Goal: Transaction & Acquisition: Purchase product/service

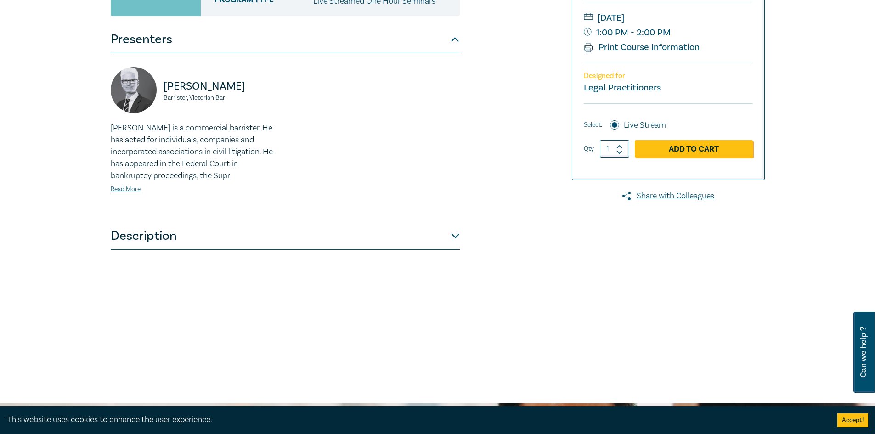
scroll to position [230, 0]
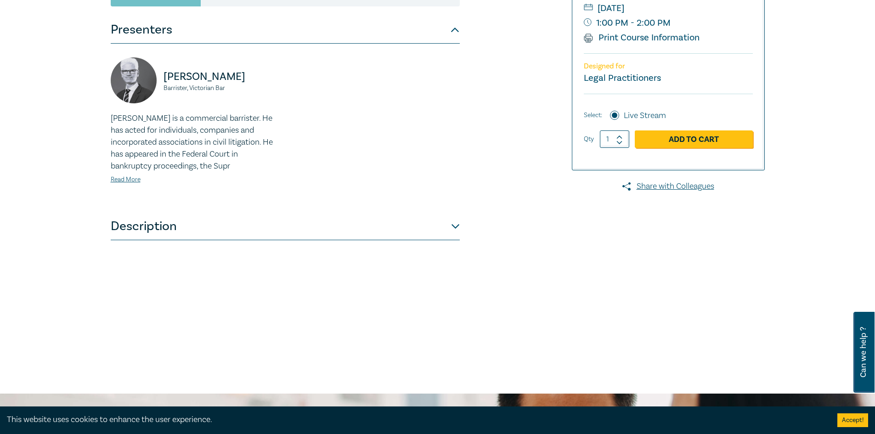
click at [401, 223] on button "Description" at bounding box center [285, 227] width 349 height 28
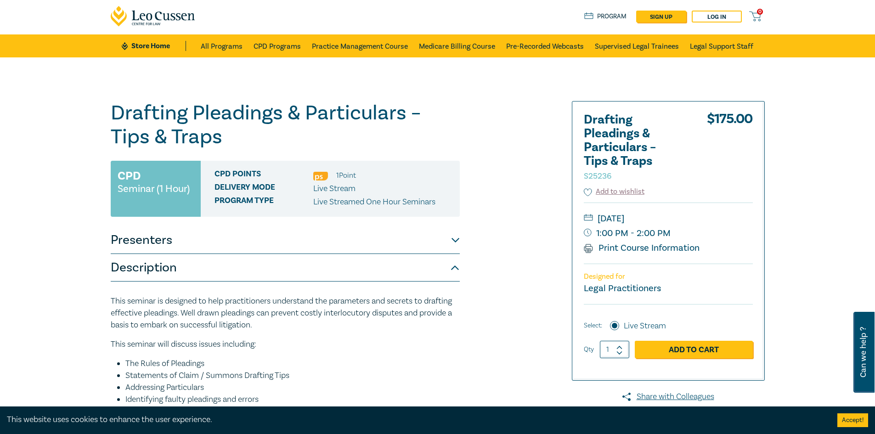
scroll to position [0, 0]
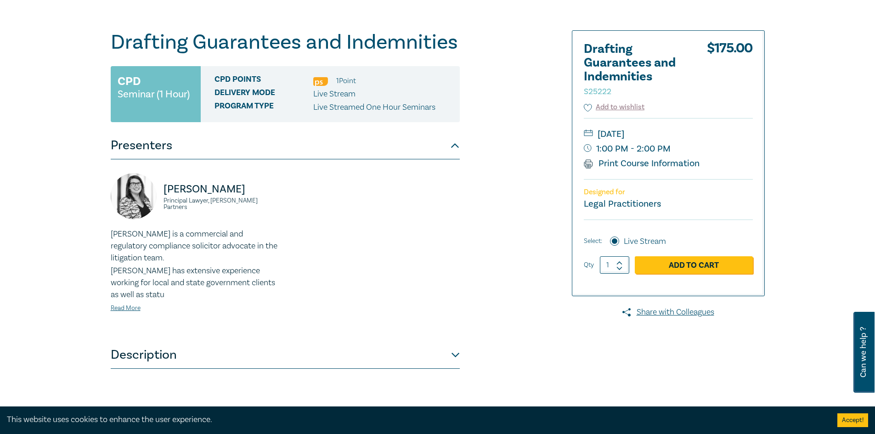
scroll to position [92, 0]
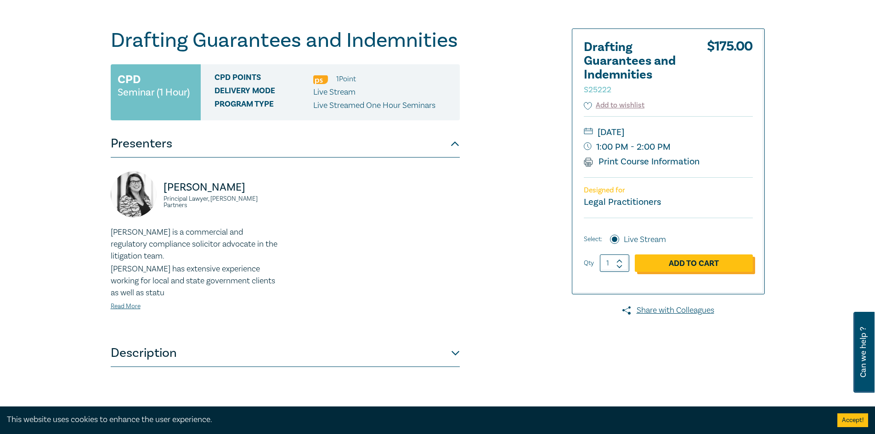
click at [713, 258] on link "Add to Cart" at bounding box center [694, 263] width 118 height 17
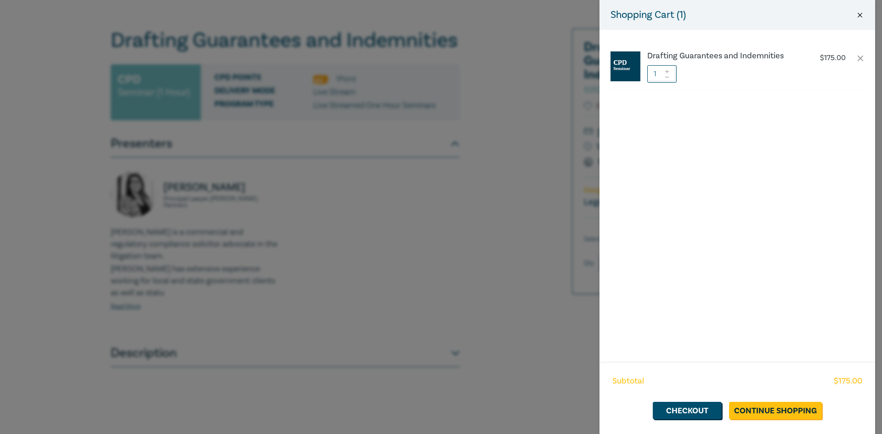
click at [857, 11] on button "Close" at bounding box center [860, 15] width 8 height 8
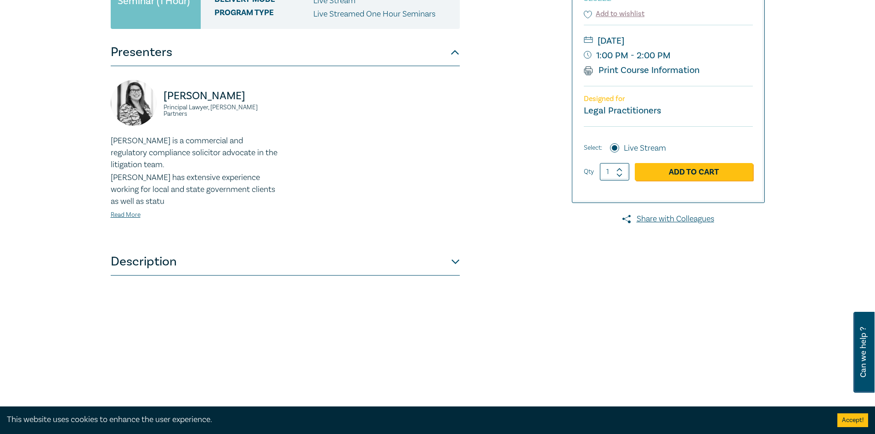
scroll to position [184, 0]
click at [366, 272] on button "Description" at bounding box center [285, 262] width 349 height 28
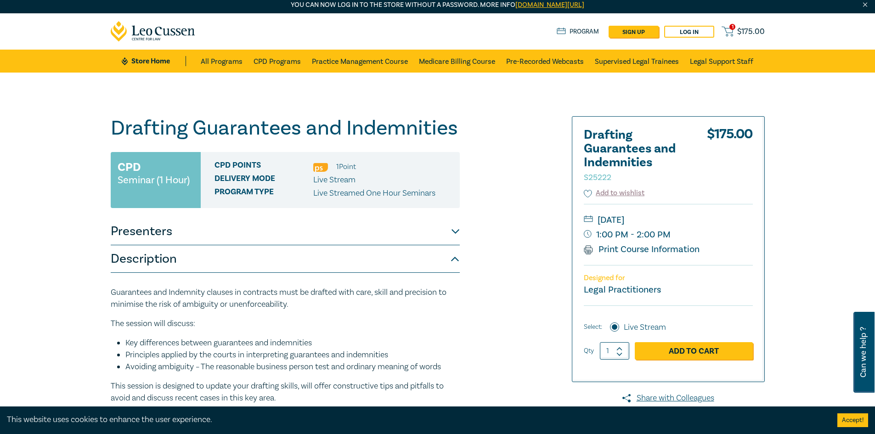
scroll to position [0, 0]
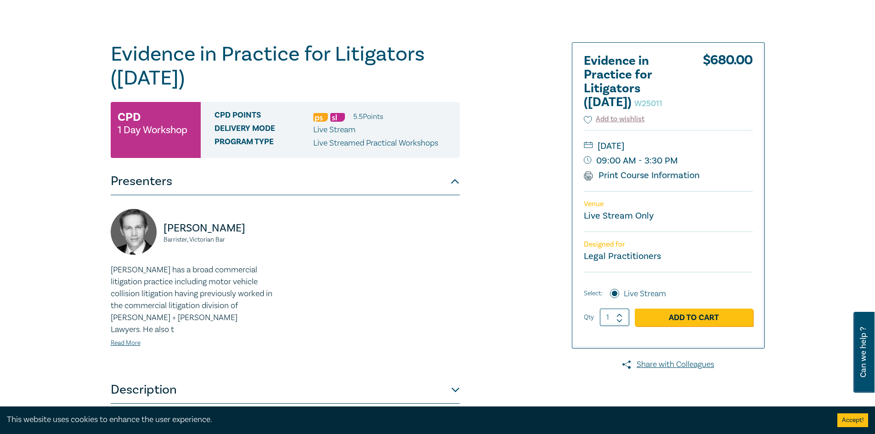
scroll to position [92, 0]
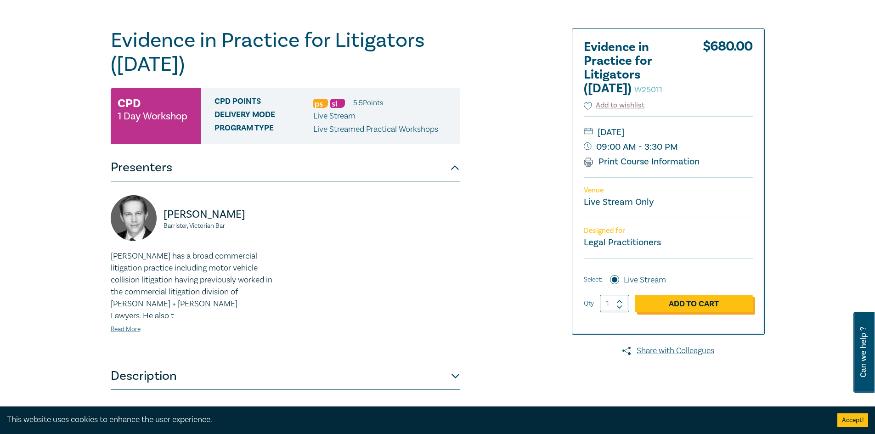
click at [681, 307] on link "Add to Cart" at bounding box center [694, 303] width 118 height 17
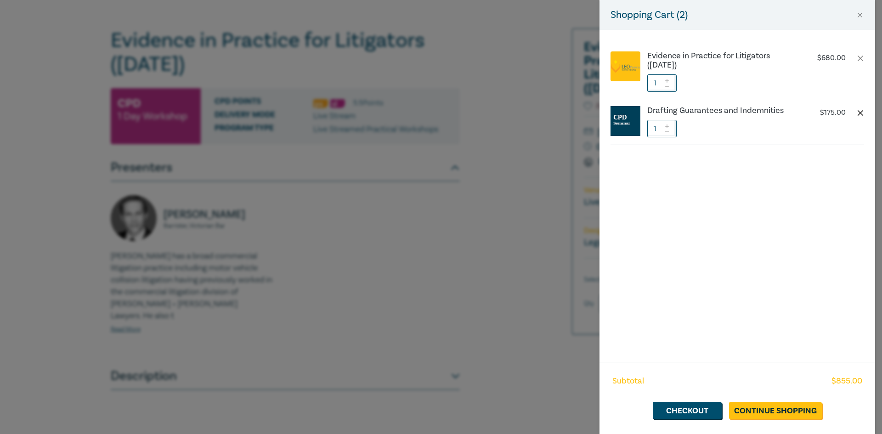
click at [863, 110] on button "button" at bounding box center [860, 112] width 7 height 7
click at [865, 57] on div "Evidence in Practice for Litigators (Oct 2025) $ 680.00 1" at bounding box center [738, 196] width 276 height 332
click at [855, 53] on li "Evidence in Practice for Litigators (Oct 2025) $ 680.00 1" at bounding box center [738, 72] width 254 height 55
click at [861, 58] on button "button" at bounding box center [860, 58] width 7 height 7
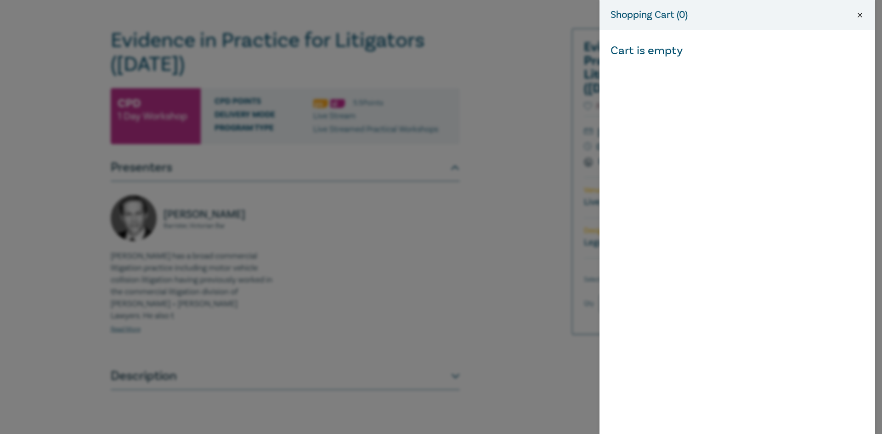
click at [860, 15] on button "Close" at bounding box center [860, 15] width 8 height 8
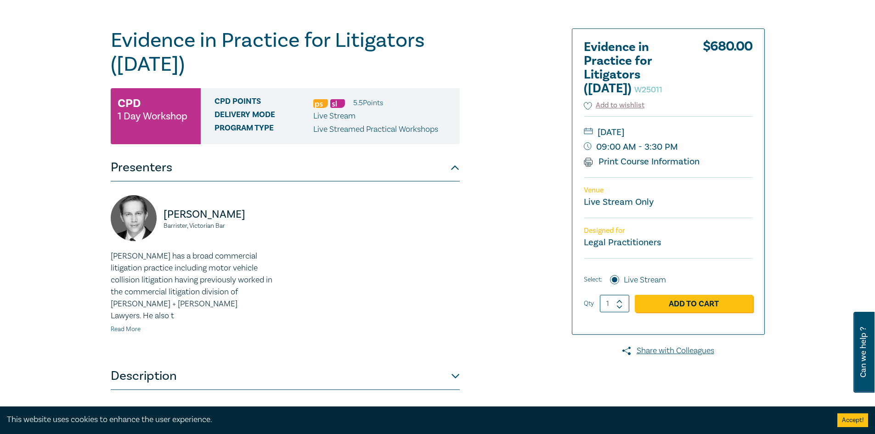
click at [125, 325] on link "Read More" at bounding box center [126, 329] width 30 height 8
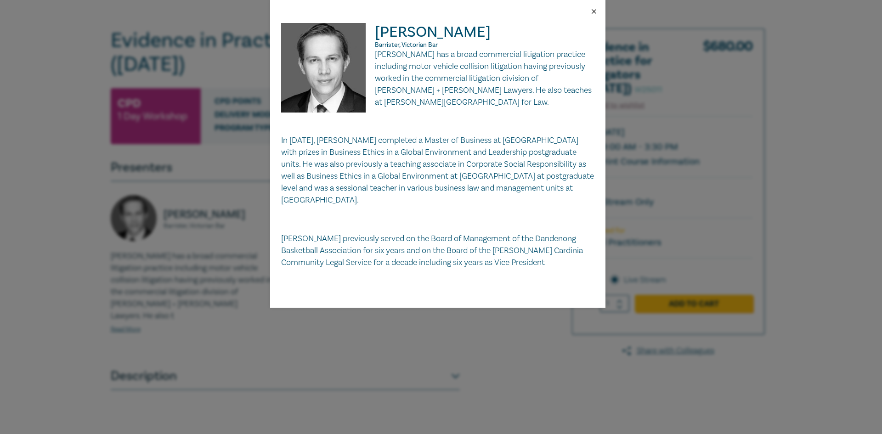
click at [595, 9] on button "Close" at bounding box center [594, 11] width 8 height 8
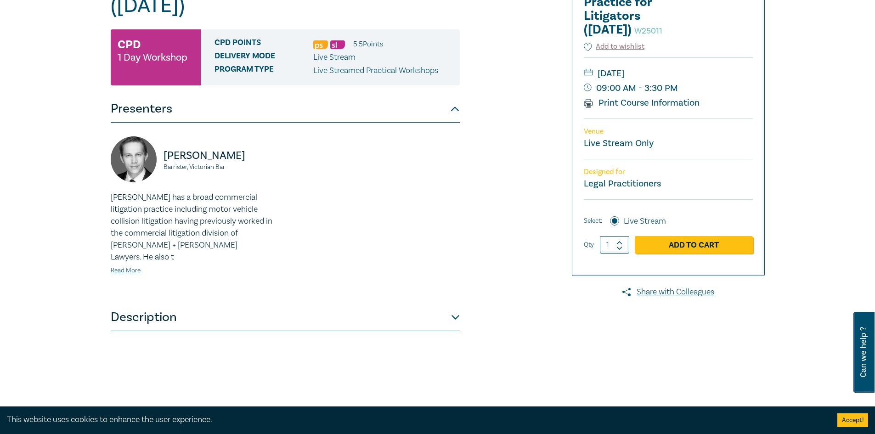
scroll to position [230, 0]
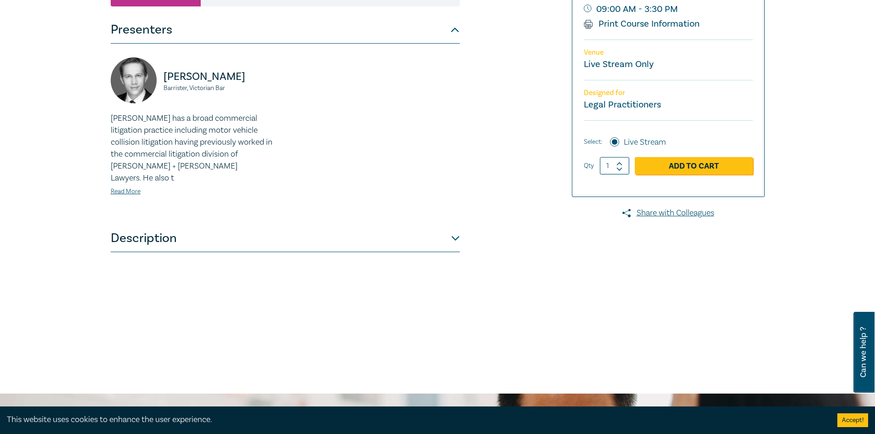
click at [473, 218] on div "Evidence in Practice for Litigators (Oct 2025) W25011 CPD 1 Day Workshop CPD Po…" at bounding box center [326, 120] width 443 height 459
click at [451, 229] on button "Description" at bounding box center [285, 239] width 349 height 28
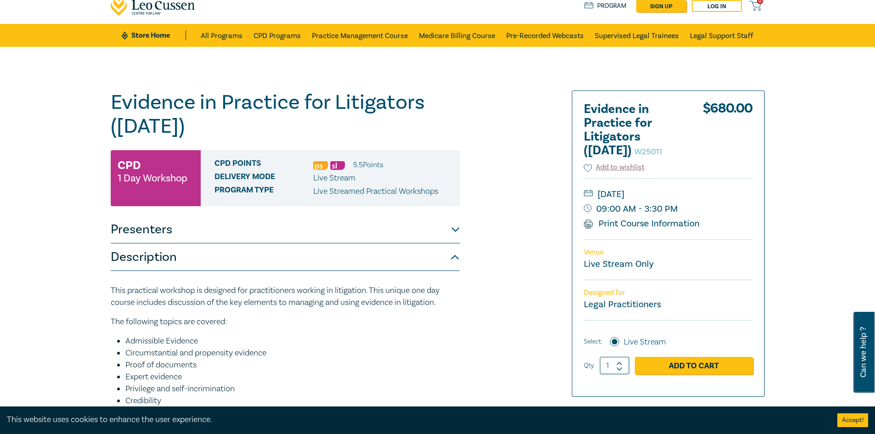
scroll to position [0, 0]
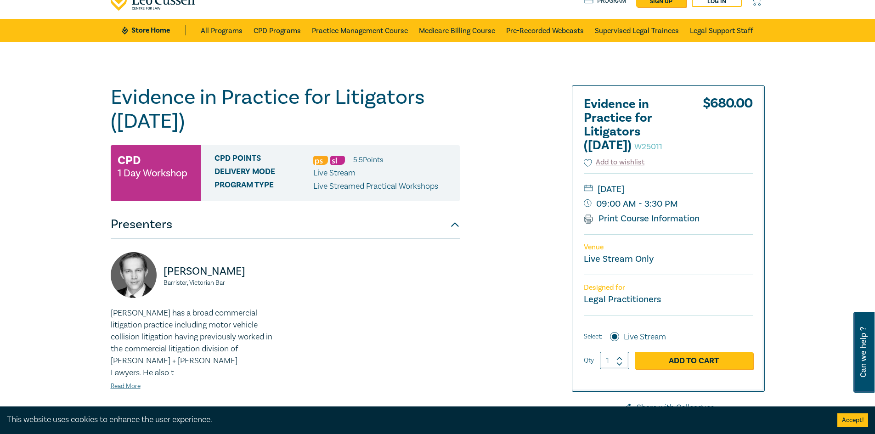
scroll to position [138, 0]
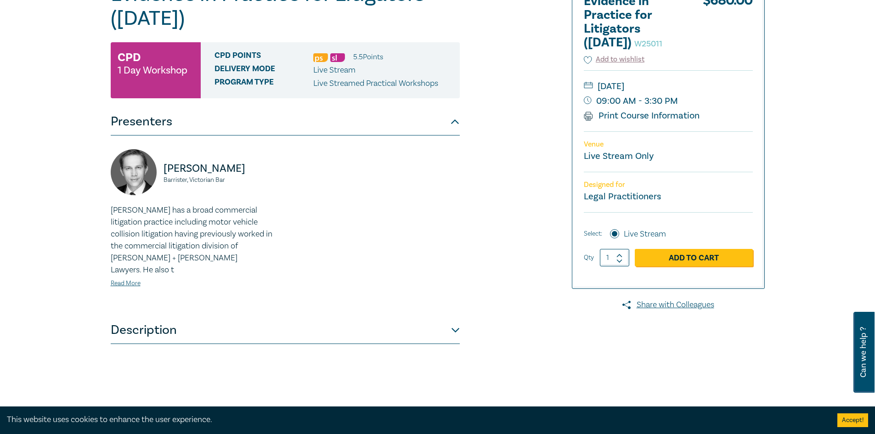
click at [198, 317] on button "Description" at bounding box center [285, 331] width 349 height 28
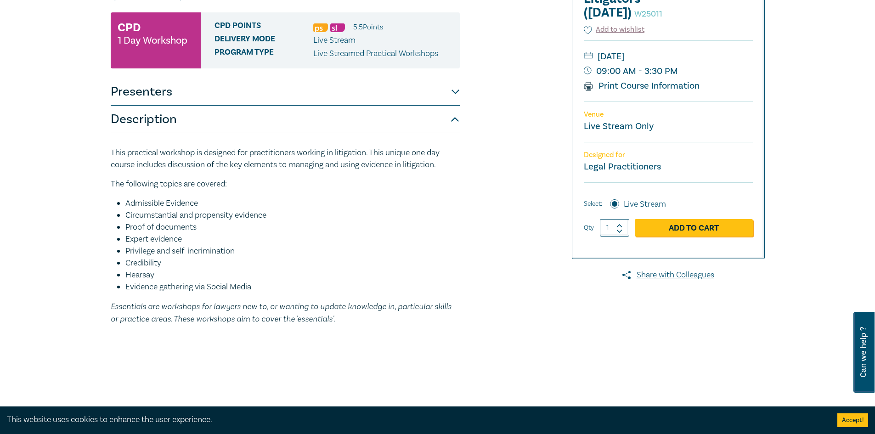
scroll to position [184, 0]
